Goal: Task Accomplishment & Management: Manage account settings

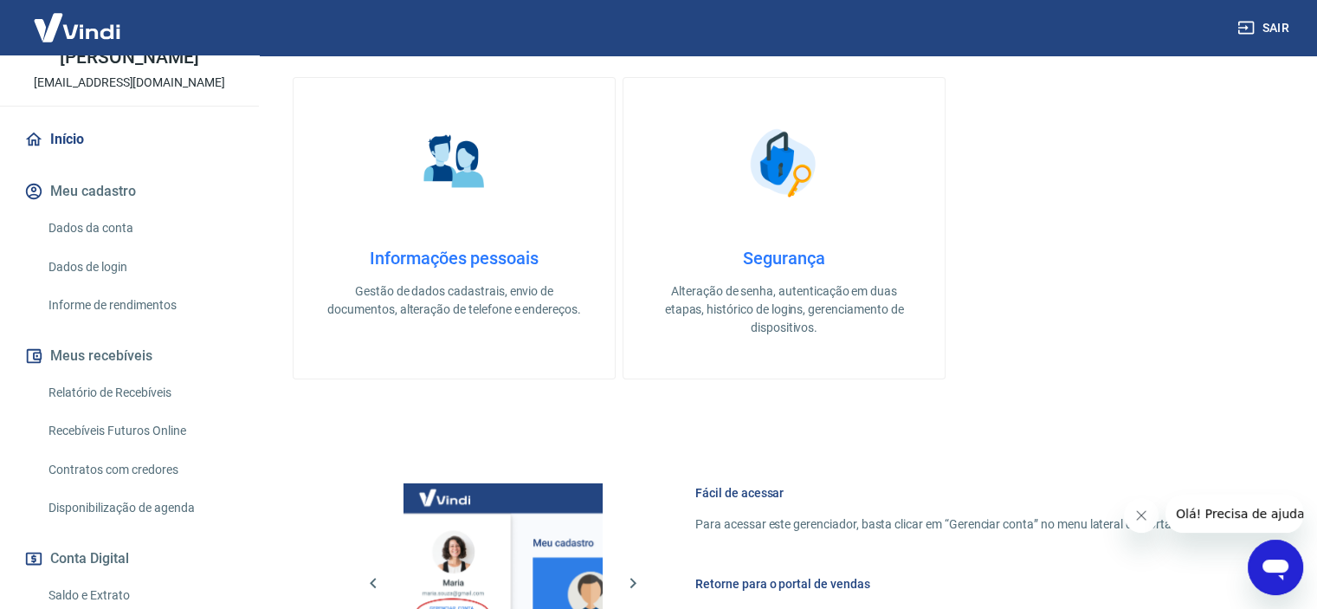
scroll to position [260, 0]
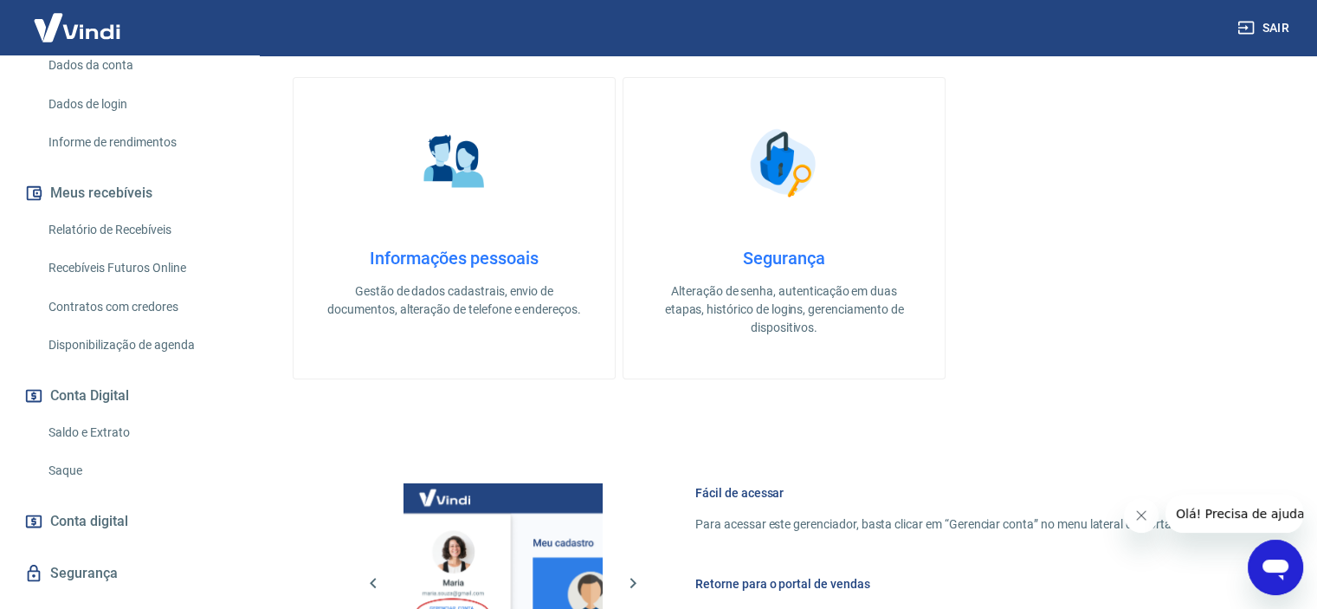
click at [87, 488] on link "Saque" at bounding box center [140, 470] width 197 height 35
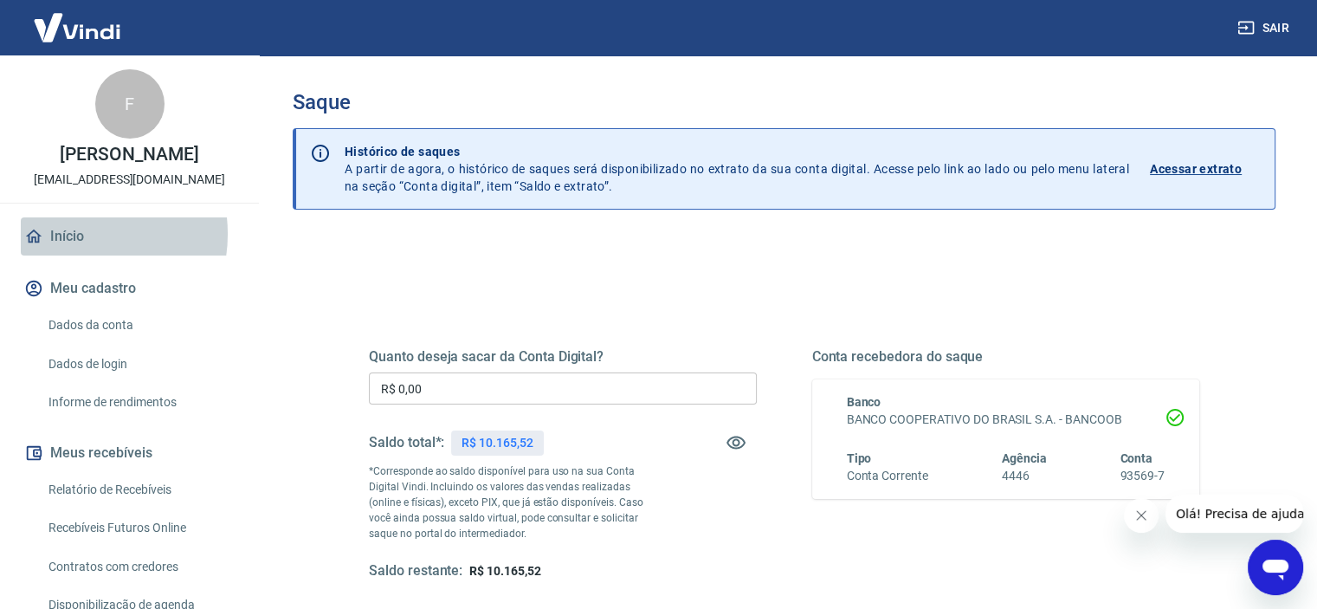
click at [73, 252] on link "Início" at bounding box center [129, 236] width 217 height 38
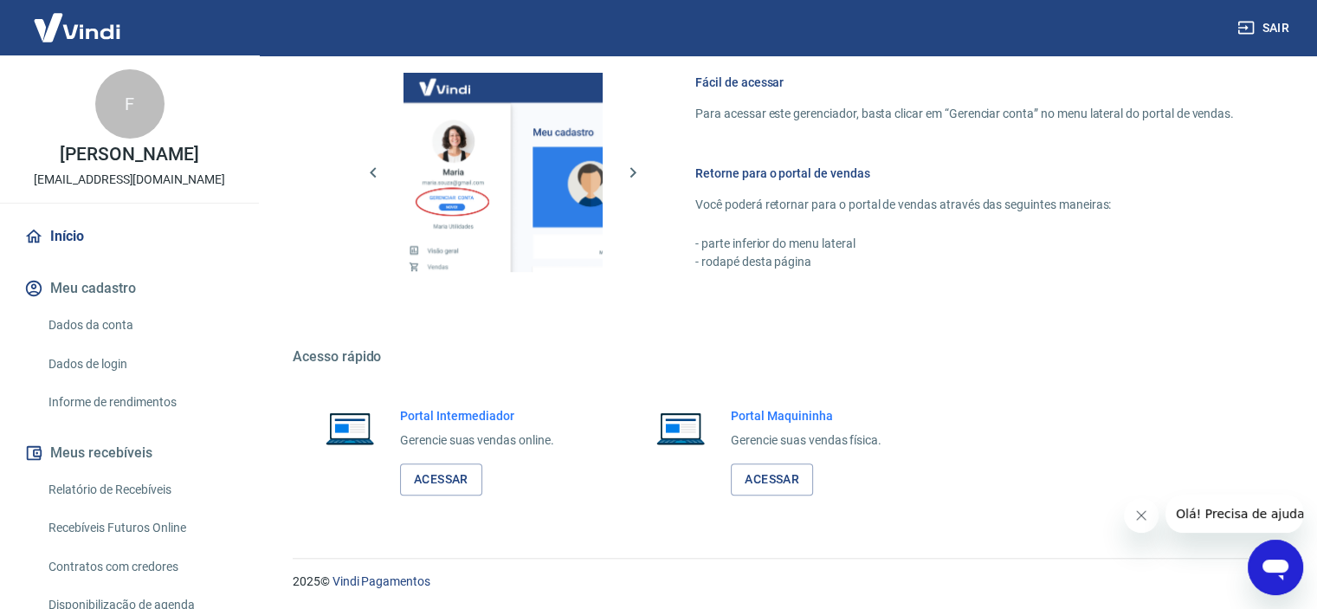
scroll to position [757, 0]
click at [453, 471] on link "Acessar" at bounding box center [441, 478] width 82 height 32
click at [1268, 30] on button "Sair" at bounding box center [1265, 28] width 62 height 32
